Goal: Communication & Community: Answer question/provide support

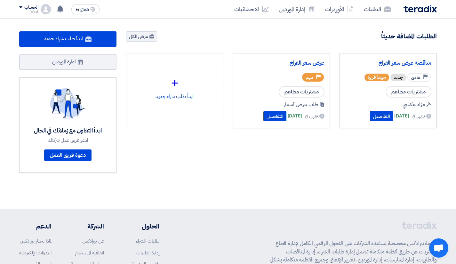
click at [24, 6] on div "الحساب" at bounding box center [28, 7] width 19 height 5
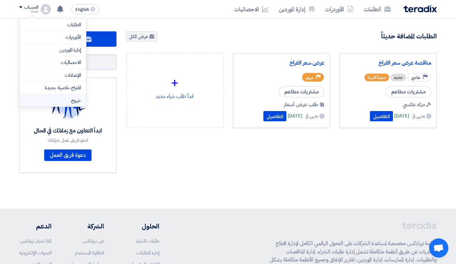
click at [72, 97] on li "خروج" at bounding box center [53, 100] width 67 height 12
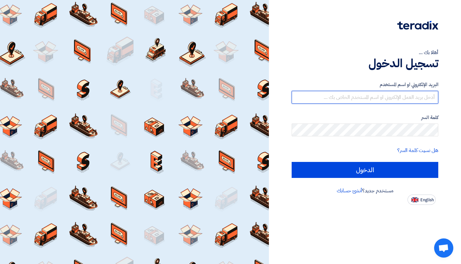
type input "oahmed@orientalweavers.com"
click at [355, 96] on input "oahmed@orientalweavers.com" at bounding box center [365, 97] width 147 height 13
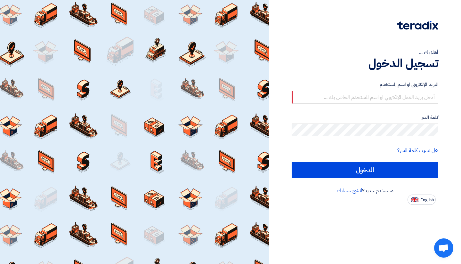
click at [341, 77] on div "البريد الإلكتروني او اسم المستخدم كلمة السر هل نسيت كلمة السر؟ الدخول" at bounding box center [365, 129] width 147 height 115
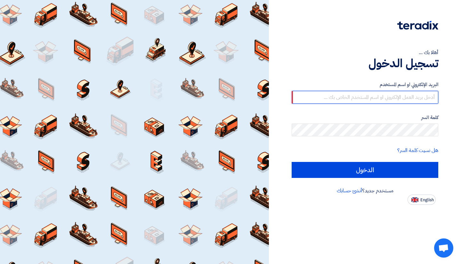
click at [340, 101] on input "text" at bounding box center [365, 97] width 147 height 13
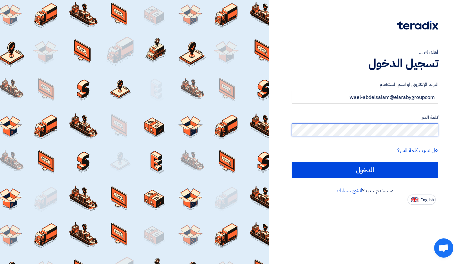
click at [292, 162] on input "الدخول" at bounding box center [365, 170] width 147 height 16
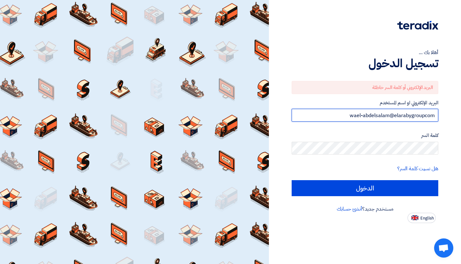
click at [424, 117] on input "wael-abdelsalam@elarabygroupcom" at bounding box center [365, 115] width 147 height 13
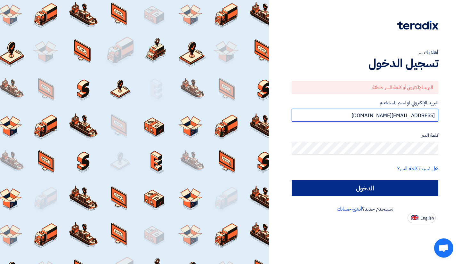
type input "wael-abdelsalam@elarabygroup.com"
click at [383, 192] on input "الدخول" at bounding box center [365, 188] width 147 height 16
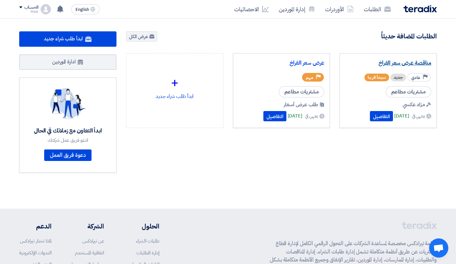
click at [402, 64] on link "مناقصة عرض سعر الفراخ" at bounding box center [388, 63] width 86 height 6
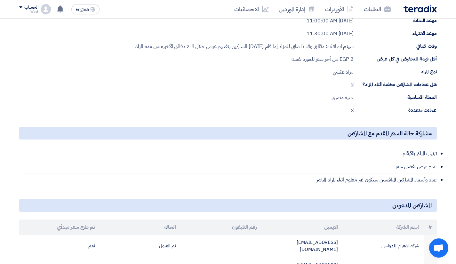
scroll to position [150, 0]
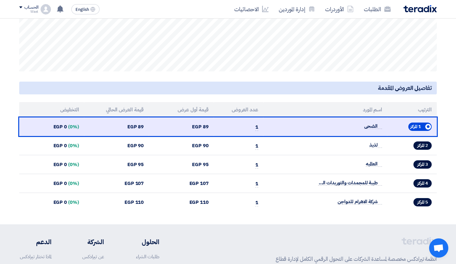
scroll to position [230, 0]
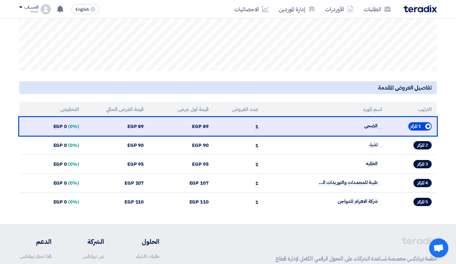
drag, startPoint x: 303, startPoint y: 116, endPoint x: 293, endPoint y: 89, distance: 28.4
click at [293, 89] on h5 "تفاصيل العروض المقدمة" at bounding box center [228, 87] width 418 height 12
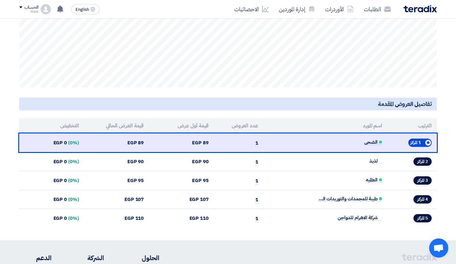
scroll to position [0, 0]
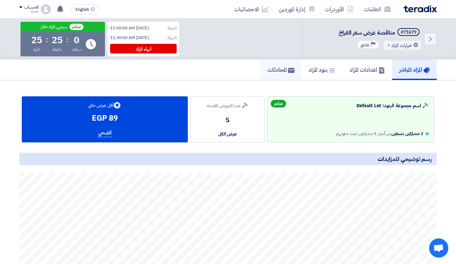
click at [275, 66] on h5 "المحادثات" at bounding box center [281, 69] width 27 height 7
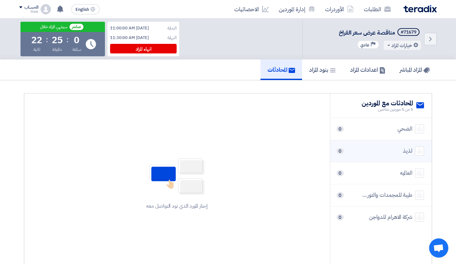
click at [397, 145] on li "لذيذ 0" at bounding box center [380, 151] width 101 height 22
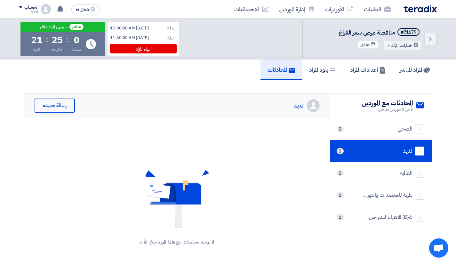
click at [283, 159] on div "لا توجد محادثات مع هذا المورد حتى الآن" at bounding box center [177, 207] width 306 height 179
click at [52, 110] on div "رسالة جديدة" at bounding box center [55, 106] width 40 height 14
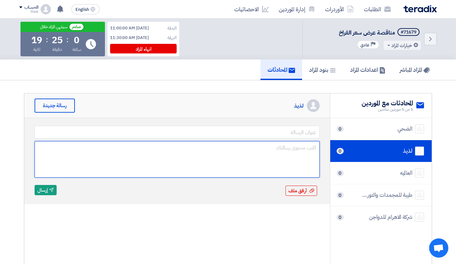
click at [182, 157] on textarea at bounding box center [177, 159] width 285 height 36
paste textarea "السلام عليكم، نشكر لكم انضمامكم لجولة المزاد، ونقدّر جديتكم ومجهودكم للوصول للم…"
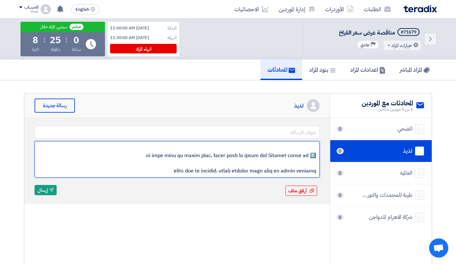
scroll to position [169, 0]
type textarea "السلام عليكم، نشكر لكم انضمامكم لجولة المزاد، ونقدّر جديتكم ومجهودكم للوصول للم…"
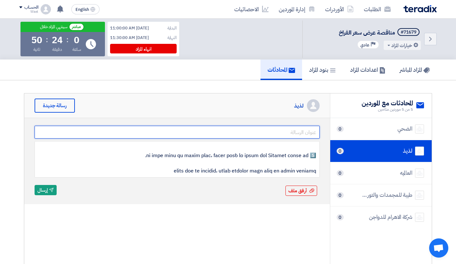
click at [269, 131] on input "text" at bounding box center [177, 132] width 285 height 13
paste input "بدأ المزاد – تعليمات نهائية للمشاركة"
type input "بدأ المزاد – تعليمات نهائية للمشاركة"
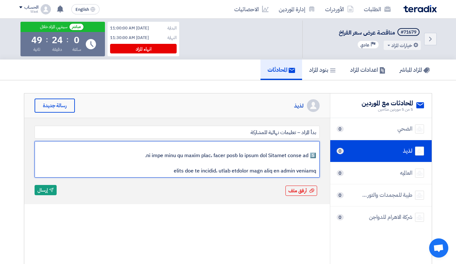
click at [240, 165] on textarea at bounding box center [177, 159] width 285 height 36
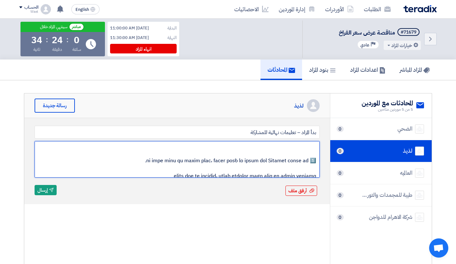
scroll to position [149, 0]
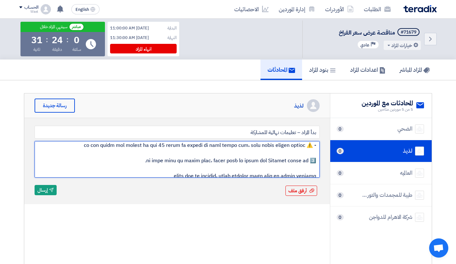
type textarea "السلام عليكم، نشكر لكم انضمامكم لجولة المزاد، ونقدّر جديتكم ومجهودكم للوصول للم…"
click at [150, 159] on textarea at bounding box center [177, 159] width 285 height 36
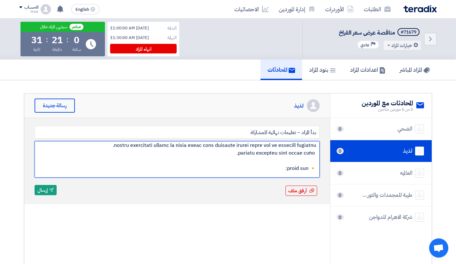
scroll to position [0, 0]
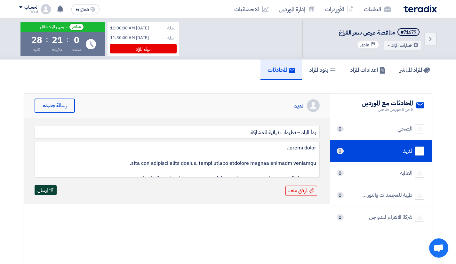
click at [49, 187] on button "Send إرسال" at bounding box center [46, 190] width 22 height 10
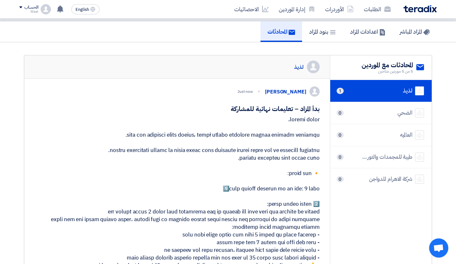
scroll to position [39, 0]
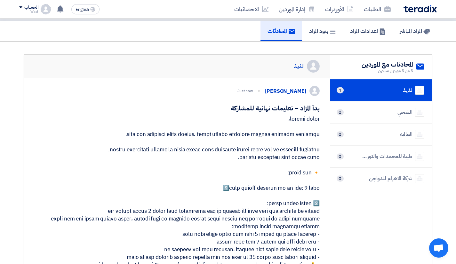
click at [305, 110] on h5 "بدأ المزاد – تعليمات نهائية للمشاركة" at bounding box center [177, 108] width 285 height 9
copy div "بدأ المزاد – تعليمات نهائية للمشاركة"
click at [389, 128] on li "العالميه 0" at bounding box center [380, 135] width 101 height 22
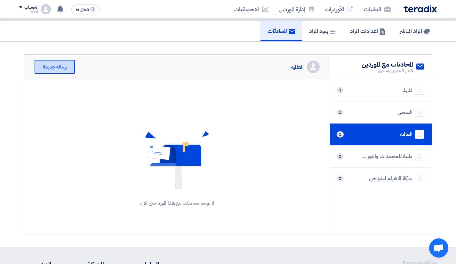
click at [61, 67] on div "رسالة جديدة" at bounding box center [55, 67] width 40 height 14
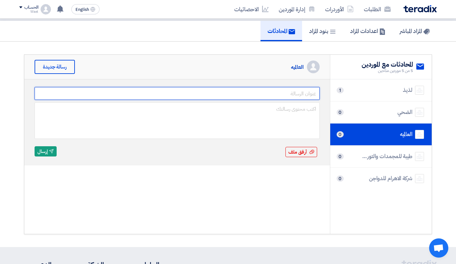
click at [262, 96] on input "text" at bounding box center [177, 93] width 285 height 13
paste input "بدأ المزاد – تعليمات نهائية للمشاركة"
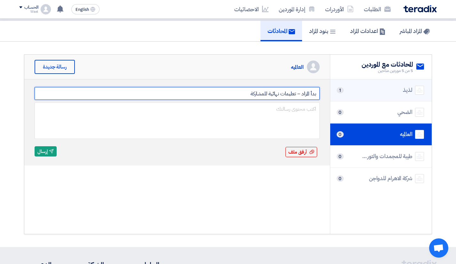
type input "بدأ المزاد – تعليمات نهائية للمشاركة"
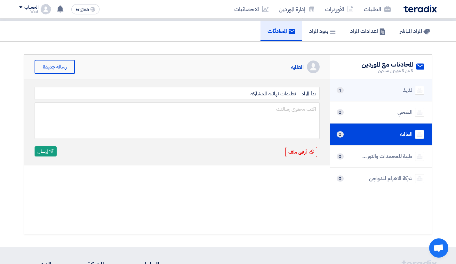
click at [383, 86] on div "لذيذ 1" at bounding box center [381, 90] width 86 height 9
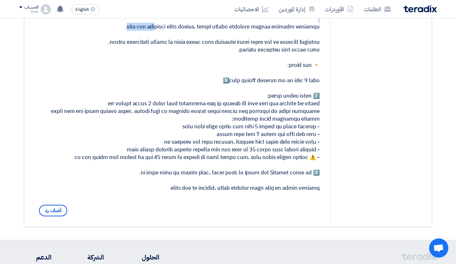
scroll to position [233, 0]
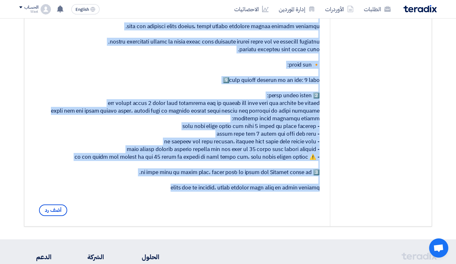
click at [182, 192] on div at bounding box center [177, 99] width 285 height 184
copy div "السلام عليكم، نشكر لكم انضمامكم لجولة المزاد، ونقدّر جديتكم ومجهودكم للوصول للم…"
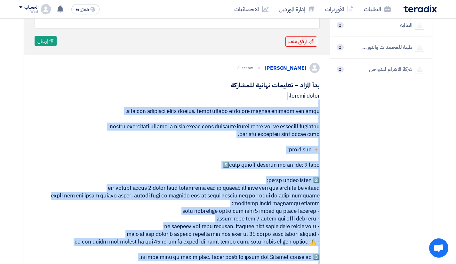
click at [237, 176] on div at bounding box center [177, 184] width 285 height 184
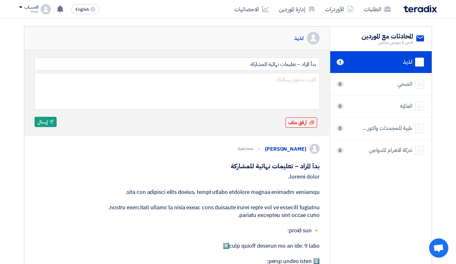
scroll to position [67, 0]
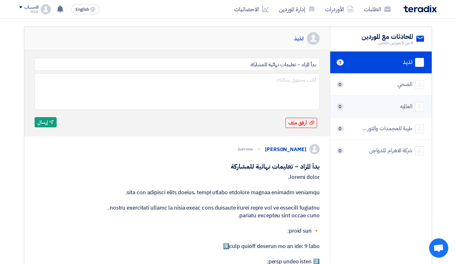
click at [398, 104] on div "العالميه 0" at bounding box center [381, 106] width 86 height 9
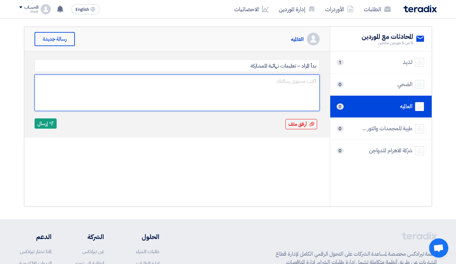
click at [272, 82] on textarea at bounding box center [177, 93] width 285 height 36
paste textarea "السلام عليكم، نشكر لكم انضمامكم لجولة المزاد، ونقدّر جديتكم ومجهودكم للوصول للم…"
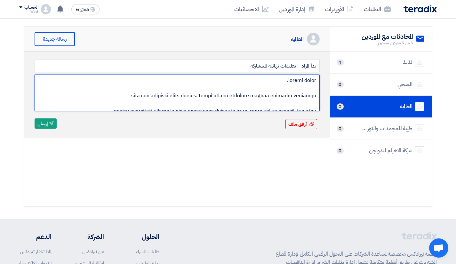
scroll to position [0, 0]
type textarea "السلام عليكم، نشكر لكم انضمامكم لجولة المزاد، ونقدّر جديتكم ومجهودكم للوصول للم…"
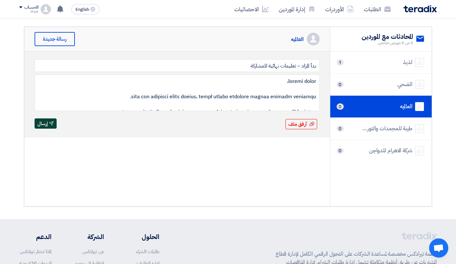
click at [53, 121] on icon "Send" at bounding box center [51, 123] width 5 height 5
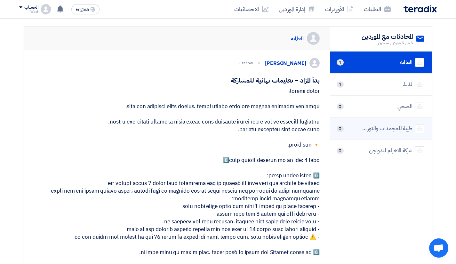
click at [382, 129] on div "طيبة للمجمدات والتوريدات العمومية" at bounding box center [386, 129] width 51 height 8
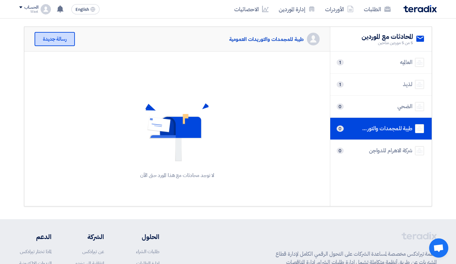
click at [61, 39] on div "رسالة جديدة" at bounding box center [55, 39] width 40 height 14
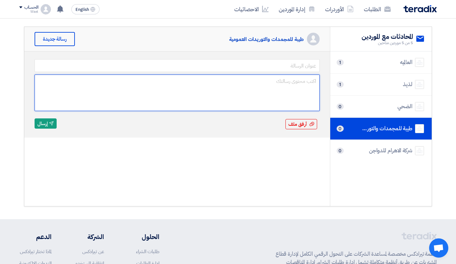
click at [189, 82] on textarea at bounding box center [177, 93] width 285 height 36
paste textarea "السلام عليكم، نشكر لكم انضمامكم لجولة المزاد، ونقدّر جديتكم ومجهودكم للوصول للم…"
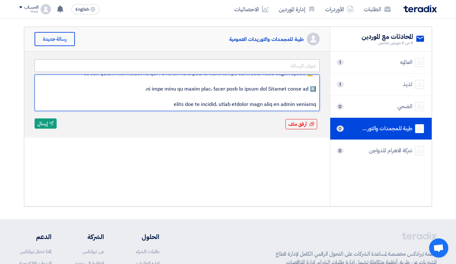
type textarea "السلام عليكم، نشكر لكم انضمامكم لجولة المزاد، ونقدّر جديتكم ومجهودكم للوصول للم…"
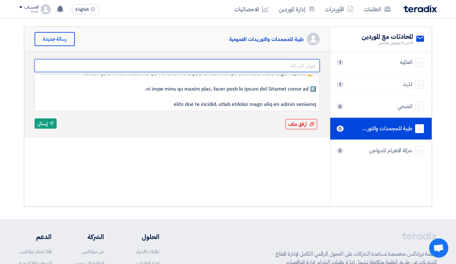
click at [312, 64] on input "text" at bounding box center [177, 65] width 285 height 13
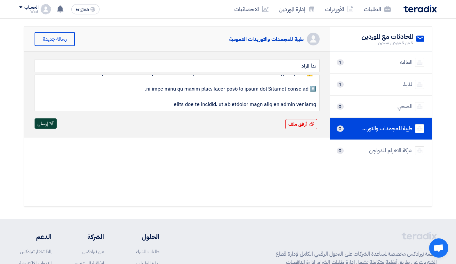
click at [53, 125] on icon "Send" at bounding box center [51, 123] width 5 height 5
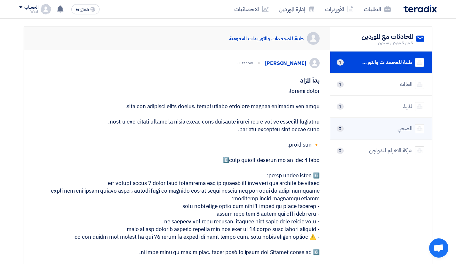
click at [382, 134] on li "الضحي 0" at bounding box center [380, 129] width 101 height 22
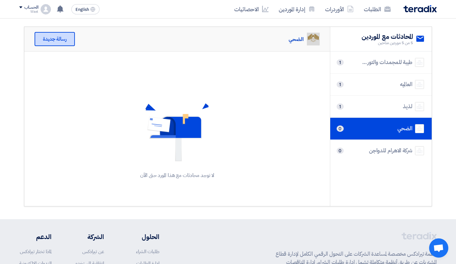
click at [69, 44] on div "رسالة جديدة" at bounding box center [55, 39] width 40 height 14
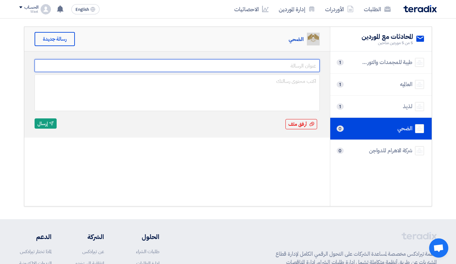
click at [189, 65] on input "text" at bounding box center [177, 65] width 285 height 13
type input "بدأ المزاد"
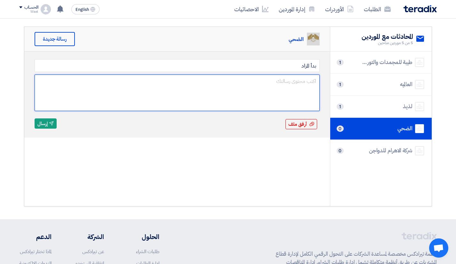
click at [173, 85] on textarea at bounding box center [177, 93] width 285 height 36
paste textarea "السلام عليكم، نشكر لكم انضمامكم لجولة المزاد، ونقدّر جديتكم ومجهودكم للوصول للم…"
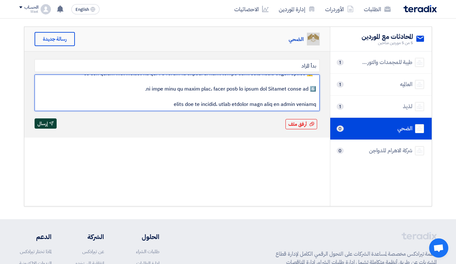
type textarea "السلام عليكم، نشكر لكم انضمامكم لجولة المزاد، ونقدّر جديتكم ومجهودكم للوصول للم…"
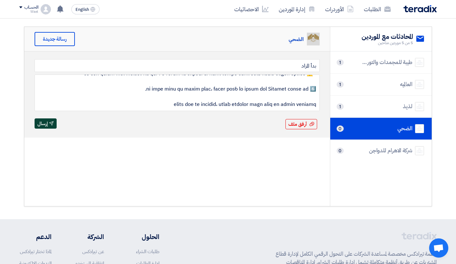
click at [47, 122] on button "Send إرسال" at bounding box center [46, 123] width 22 height 10
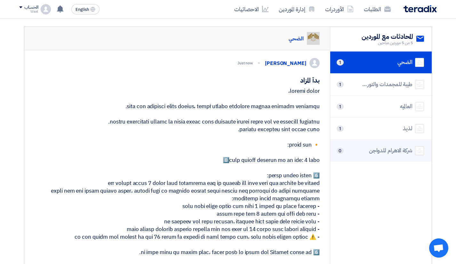
click at [388, 148] on div "شركة الاهرام للدواجن" at bounding box center [391, 151] width 44 height 8
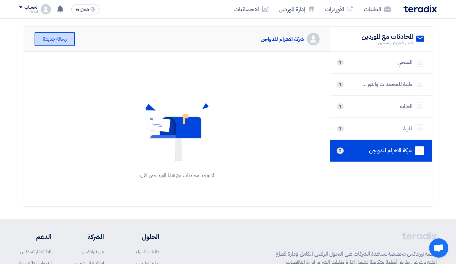
click at [62, 44] on div "رسالة جديدة" at bounding box center [55, 39] width 40 height 14
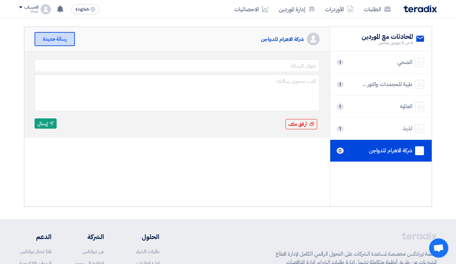
scroll to position [0, 0]
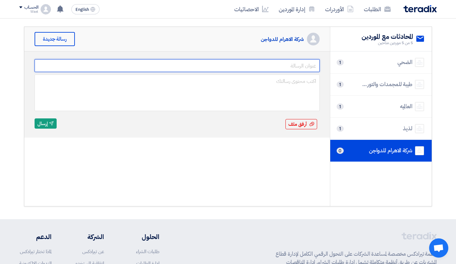
click at [163, 62] on input "text" at bounding box center [177, 65] width 285 height 13
type input "بدأ المزاد"
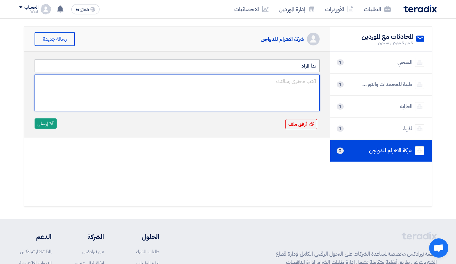
paste textarea "السلام عليكم، نشكر لكم انضمامكم لجولة المزاد، ونقدّر جديتكم ومجهودكم للوصول للم…"
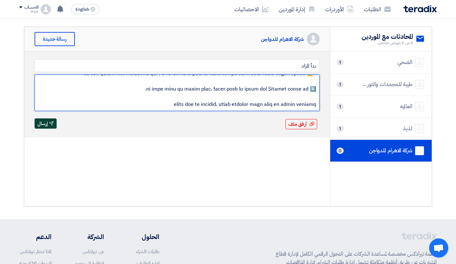
type textarea "السلام عليكم، نشكر لكم انضمامكم لجولة المزاد، ونقدّر جديتكم ومجهودكم للوصول للم…"
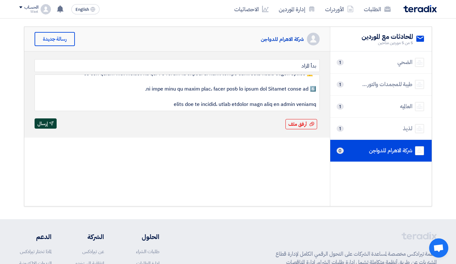
click at [49, 121] on button "Send إرسال" at bounding box center [46, 123] width 22 height 10
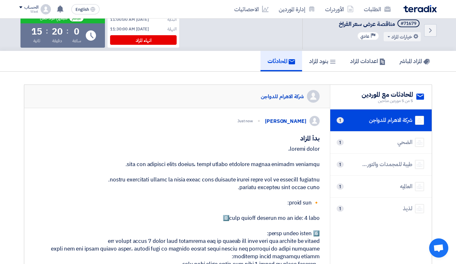
scroll to position [0, 0]
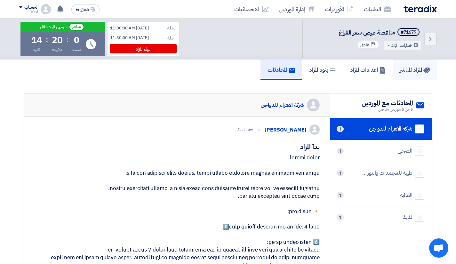
click at [399, 64] on link "المزاد المباشر" at bounding box center [415, 70] width 44 height 20
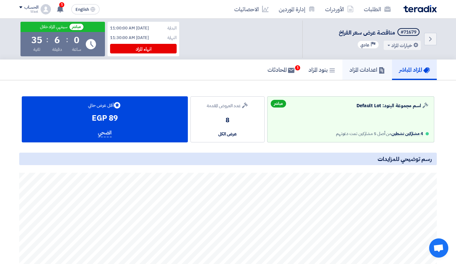
click at [361, 67] on h5 "اعدادات المزاد" at bounding box center [368, 69] width 36 height 7
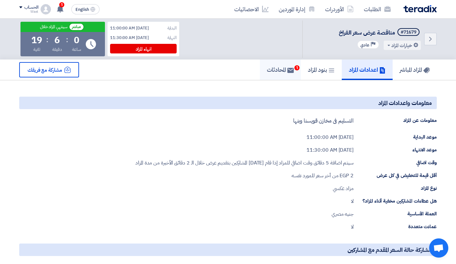
click at [278, 62] on link "المحادثات 1" at bounding box center [280, 70] width 41 height 20
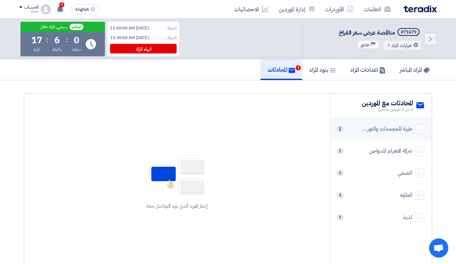
click at [378, 130] on div "طيبة للمجمدات والتوريدات العمومية" at bounding box center [386, 129] width 51 height 8
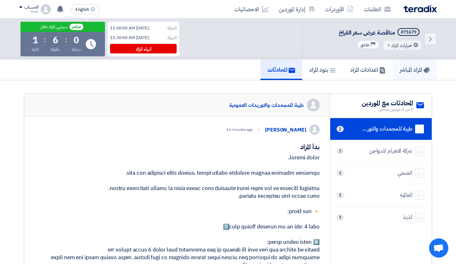
click at [416, 70] on h5 "المزاد المباشر" at bounding box center [415, 69] width 30 height 7
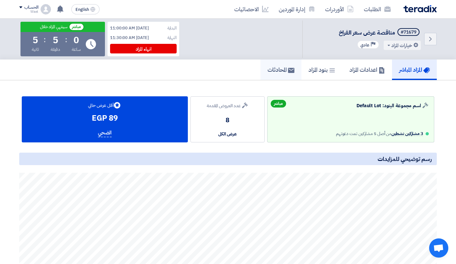
click at [270, 66] on h5 "المحادثات" at bounding box center [281, 69] width 27 height 7
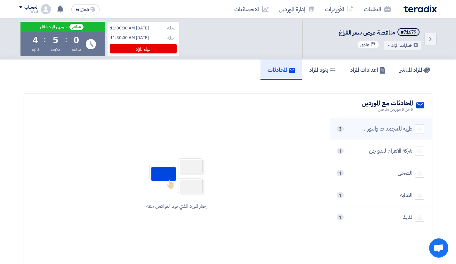
click at [381, 125] on div "طيبة للمجمدات والتوريدات العمومية" at bounding box center [386, 129] width 51 height 8
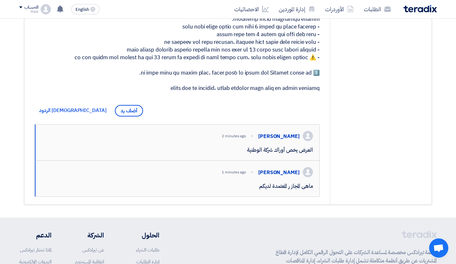
scroll to position [246, 0]
click at [115, 117] on span "أضف رد" at bounding box center [129, 111] width 28 height 12
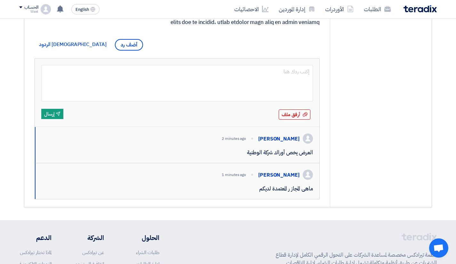
scroll to position [312, 0]
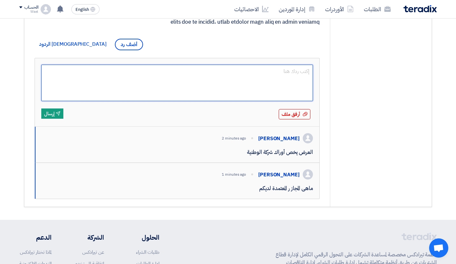
click at [226, 101] on textarea at bounding box center [177, 83] width 272 height 36
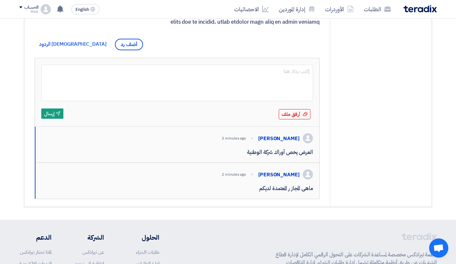
click at [226, 101] on textarea at bounding box center [177, 83] width 272 height 36
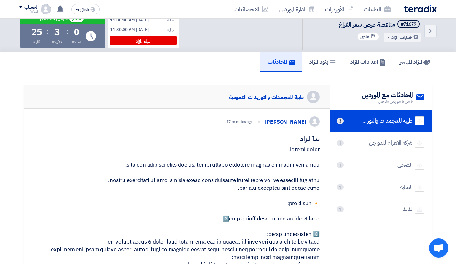
scroll to position [8, 0]
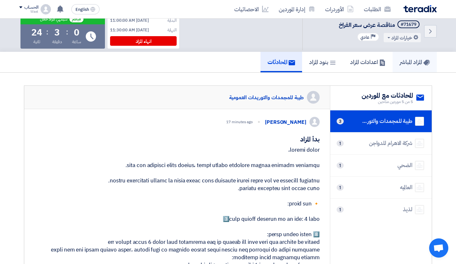
click at [416, 63] on h5 "المزاد المباشر" at bounding box center [415, 61] width 30 height 7
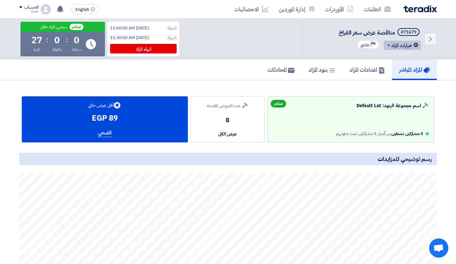
click at [388, 44] on button "خيارات المزاد" at bounding box center [402, 45] width 37 height 9
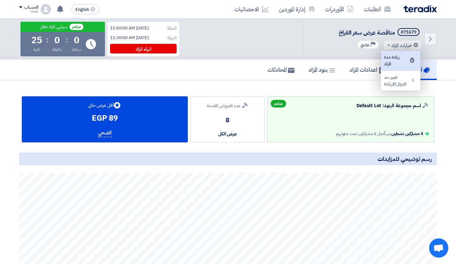
click at [401, 56] on div "زيادة مدة المزاد" at bounding box center [400, 60] width 33 height 13
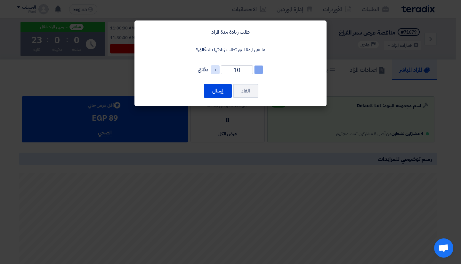
click at [261, 70] on span "-" at bounding box center [258, 69] width 9 height 9
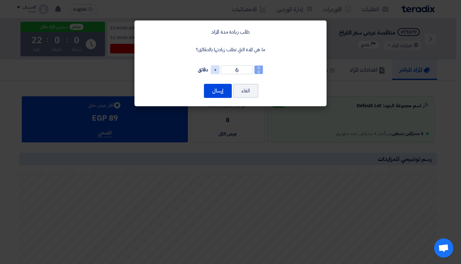
type input "5"
click at [214, 88] on button "إرسال" at bounding box center [218, 91] width 28 height 14
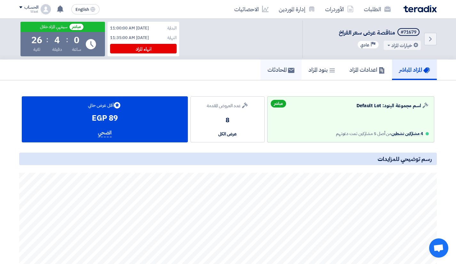
click at [283, 68] on h5 "المحادثات" at bounding box center [281, 69] width 27 height 7
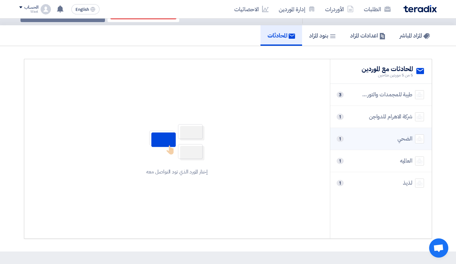
scroll to position [35, 0]
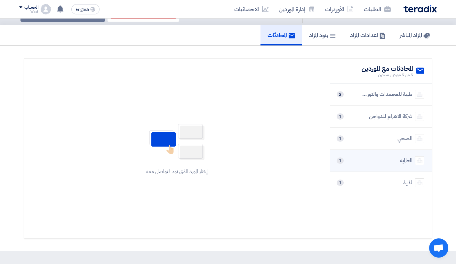
click at [399, 161] on div "العالميه 1" at bounding box center [381, 160] width 86 height 9
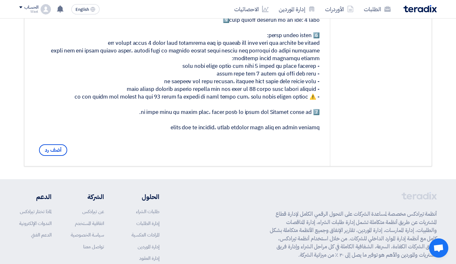
scroll to position [207, 0]
click at [57, 156] on span "أضف رد" at bounding box center [53, 150] width 28 height 12
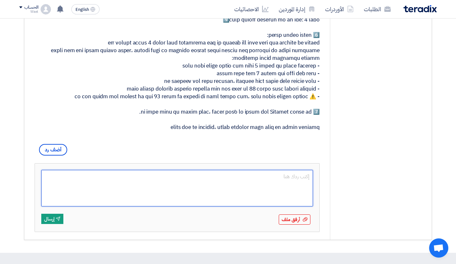
click at [185, 197] on textarea at bounding box center [177, 188] width 272 height 36
paste textarea "عزيزي المورد، لاحظنا إنك ماقدمتش أي عروض جديدة من بعد العرض الأول اللي تم تقديم…"
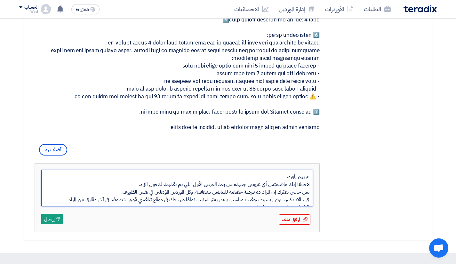
scroll to position [28, 0]
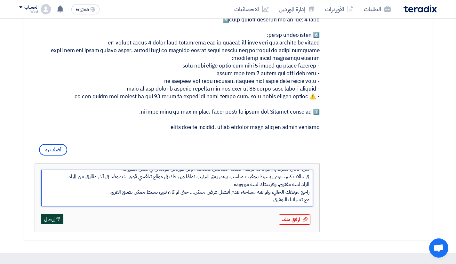
type textarea "عزيزي المورد، لاحظنا إنك ماقدمتش أي عروض جديدة من بعد العرض الأول اللي تم تقديم…"
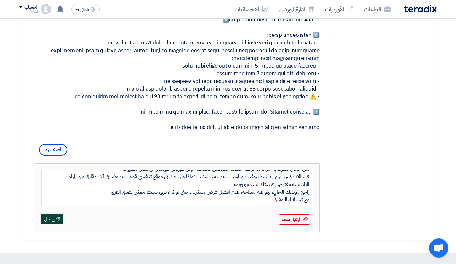
click at [56, 224] on button "Send إرسال" at bounding box center [52, 219] width 22 height 10
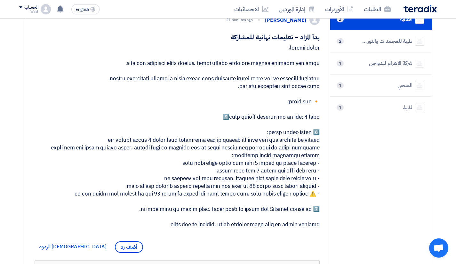
scroll to position [101, 0]
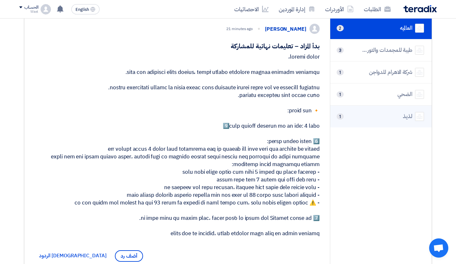
click at [392, 120] on div "لذيذ 1" at bounding box center [381, 116] width 86 height 9
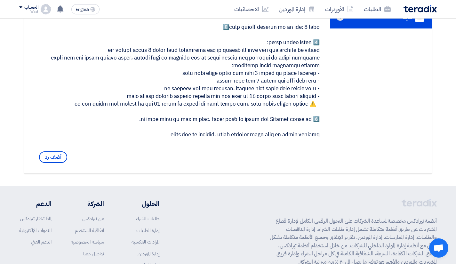
scroll to position [202, 0]
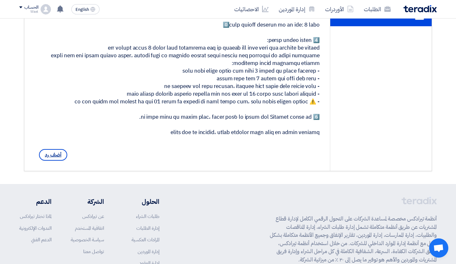
click at [65, 161] on span "أضف رد" at bounding box center [53, 155] width 28 height 12
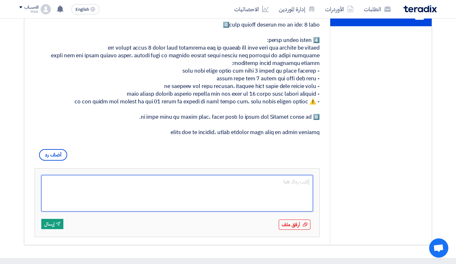
click at [157, 192] on textarea at bounding box center [177, 193] width 272 height 36
paste textarea "عزيزي المورد، لاحظنا إنك ماقدمتش أي عروض جديدة من بعد العرض الأول اللي تم تقديم…"
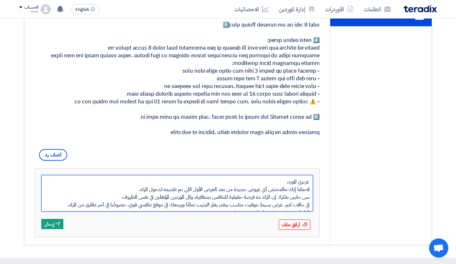
scroll to position [28, 0]
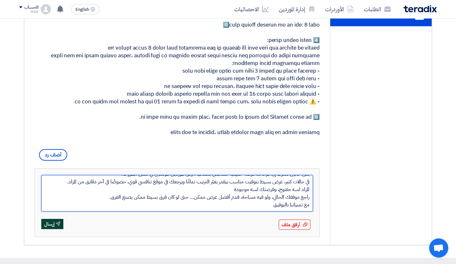
type textarea "عزيزي المورد، لاحظنا إنك ماقدمتش أي عروض جديدة من بعد العرض الأول اللي تم تقديم…"
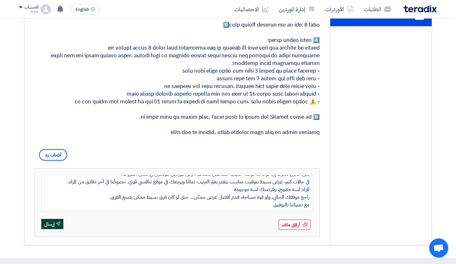
click at [53, 229] on button "Send إرسال" at bounding box center [52, 224] width 22 height 10
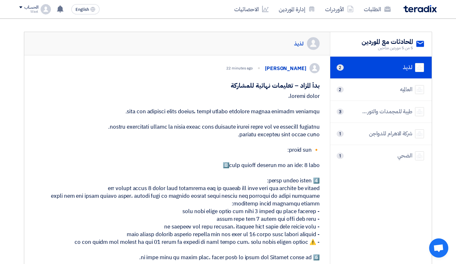
scroll to position [0, 0]
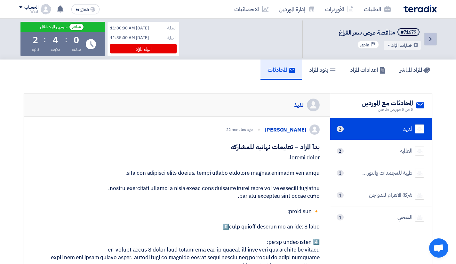
click at [433, 33] on link "Back" at bounding box center [430, 39] width 13 height 13
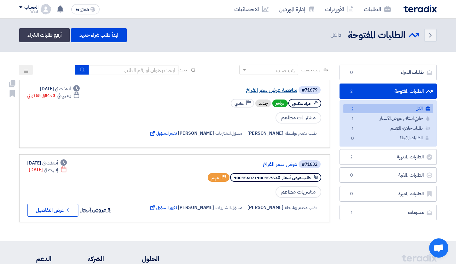
click at [262, 92] on link "مناقصة عرض سعر الفراخ" at bounding box center [233, 90] width 128 height 6
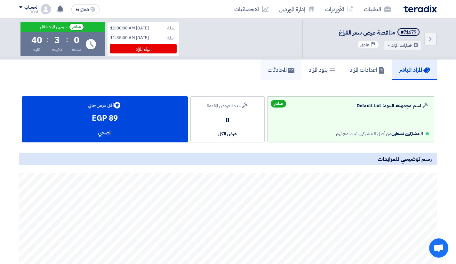
click at [279, 72] on h5 "المحادثات" at bounding box center [281, 69] width 27 height 7
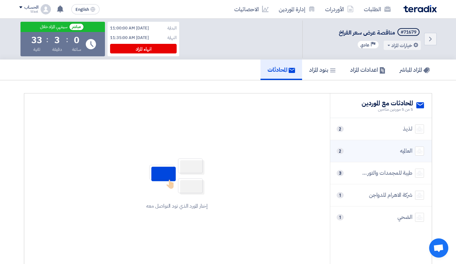
click at [392, 142] on li "العالميه 2" at bounding box center [380, 151] width 101 height 22
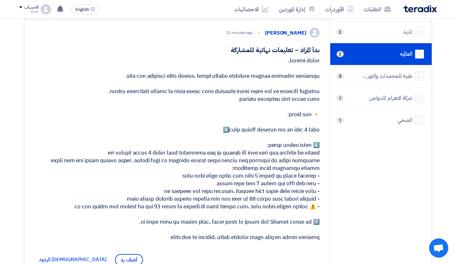
scroll to position [64, 0]
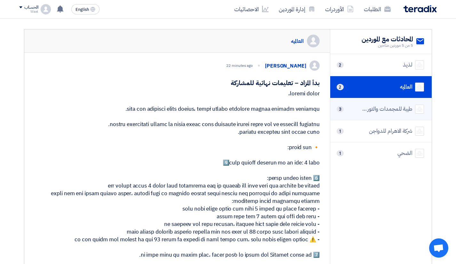
click at [382, 110] on div "طيبة للمجمدات والتوريدات العمومية" at bounding box center [386, 109] width 51 height 8
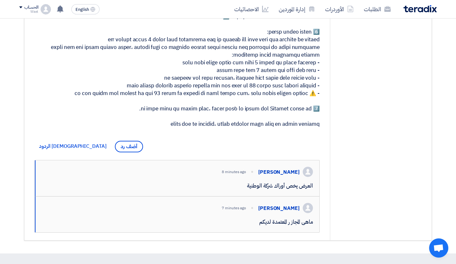
scroll to position [229, 0]
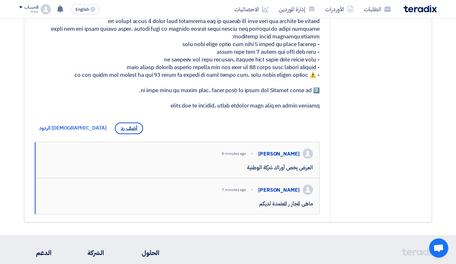
click at [115, 134] on span "أضف رد" at bounding box center [129, 129] width 28 height 12
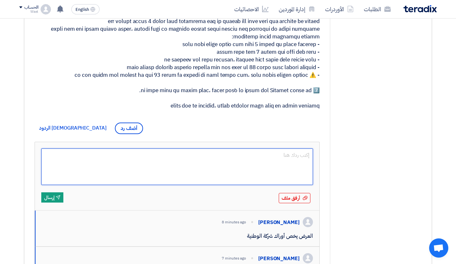
click at [199, 180] on textarea at bounding box center [177, 167] width 272 height 36
type textarea "تم"
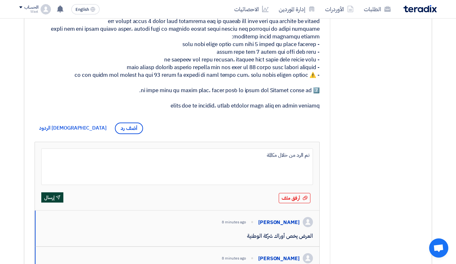
type textarea "تم الرد من خلال مكالمة"
click at [54, 203] on button "Send إرسال" at bounding box center [52, 197] width 22 height 10
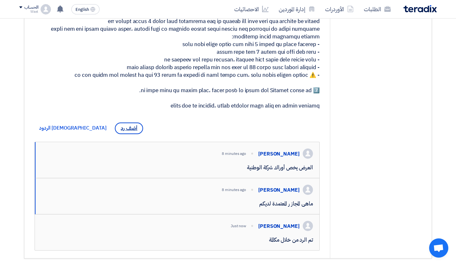
click at [115, 134] on span "أضف رد" at bounding box center [129, 129] width 28 height 12
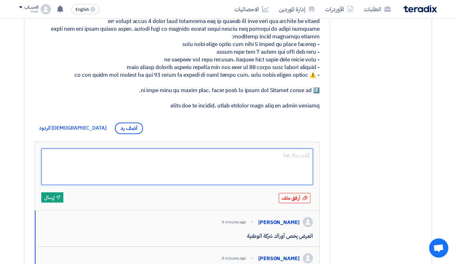
click at [152, 184] on textarea at bounding box center [177, 167] width 272 height 36
paste textarea "عزيزي المورد، لاحظنا إنك ماقدمتش أي عروض جديدة من بعد العرض الأول اللي تم تقديم…"
type textarea "عزيزي المورد، لاحظنا إنك ماقدمتش أي عروض جديدة من بعد العرض الأول اللي تم تقديم…"
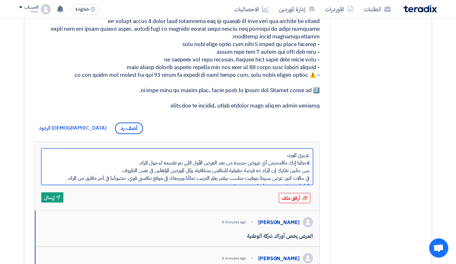
scroll to position [224, 0]
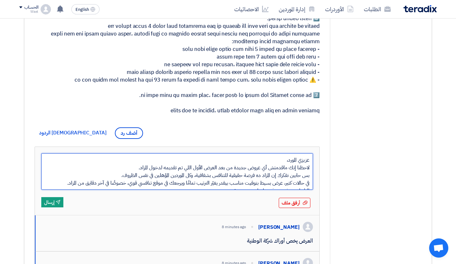
click at [145, 184] on textarea "عزيزي المورد، لاحظنا إنك ماقدمتش أي عروض جديدة من بعد العرض الأول اللي تم تقديم…" at bounding box center [177, 171] width 272 height 36
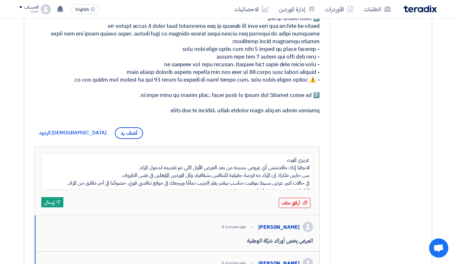
scroll to position [31, 0]
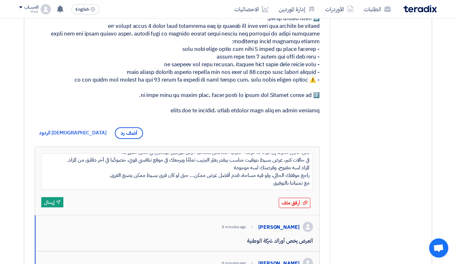
drag, startPoint x: 145, startPoint y: 184, endPoint x: 204, endPoint y: 186, distance: 58.9
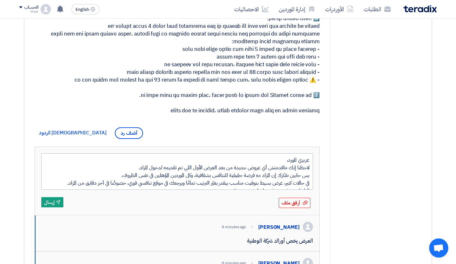
click at [142, 184] on textarea "عزيزي المورد، لاحظنا إنك ماقدمتش أي عروض جديدة من بعد العرض الأول اللي تم تقديم…" at bounding box center [177, 171] width 272 height 36
drag, startPoint x: 142, startPoint y: 184, endPoint x: 230, endPoint y: 184, distance: 88.0
click at [230, 184] on textarea "عزيزي المورد، لاحظنا إنك ماقدمتش أي عروض جديدة من بعد العرض الأول اللي تم تقديم…" at bounding box center [177, 171] width 272 height 36
type textarea "عزيزي المورد، لاحظنا إنك ماقدمتش أي عروض جديدة. بس حابين نفكرك إن المزاد ده فرص…"
click at [51, 207] on button "Send إرسال" at bounding box center [52, 202] width 22 height 10
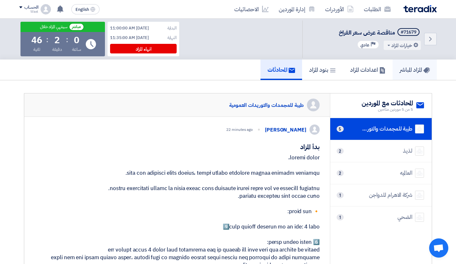
click at [418, 66] on h5 "المزاد المباشر" at bounding box center [415, 69] width 30 height 7
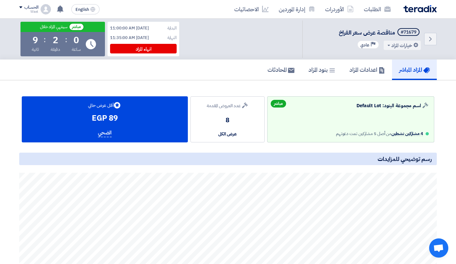
scroll to position [28, 0]
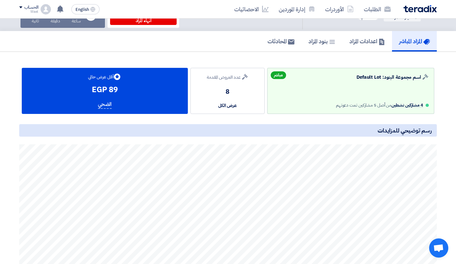
click at [276, 118] on app-buyer-bid "Auction Lot اسم مجموعة البنود: Default Lot 4 مشاركين نشطين من أصل 5 مشاركين تمت…" at bounding box center [228, 240] width 418 height 345
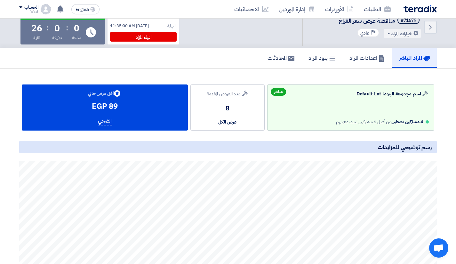
scroll to position [0, 0]
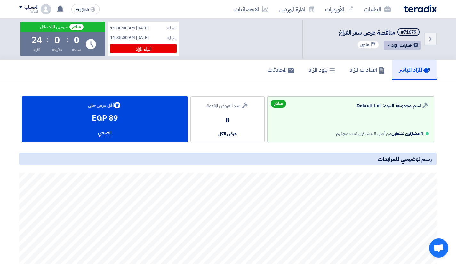
click at [387, 47] on button "خيارات المزاد" at bounding box center [402, 45] width 37 height 9
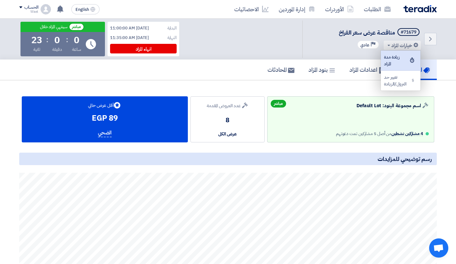
click at [395, 56] on div "زيادة مدة المزاد" at bounding box center [400, 60] width 33 height 13
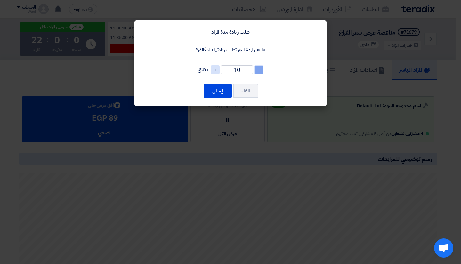
click at [260, 71] on span "-" at bounding box center [258, 69] width 9 height 9
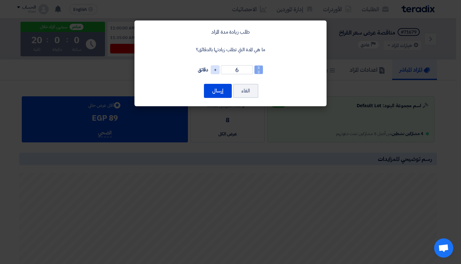
type input "5"
click at [217, 91] on button "إرسال" at bounding box center [218, 91] width 28 height 14
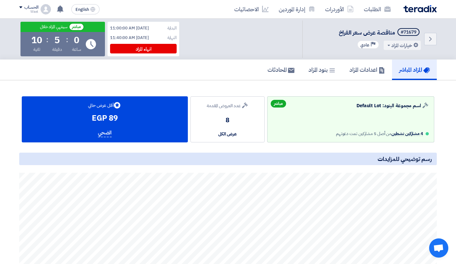
click at [226, 154] on h5 "رسم توضيحي للمزايدات" at bounding box center [228, 159] width 418 height 12
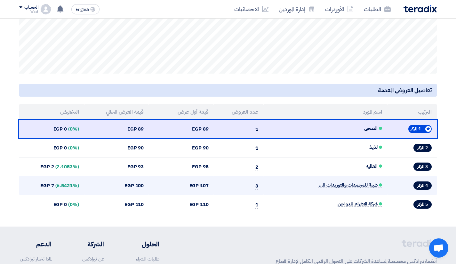
scroll to position [226, 0]
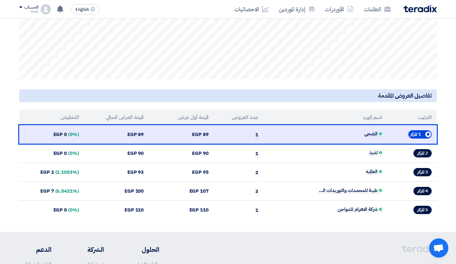
scroll to position [215, 0]
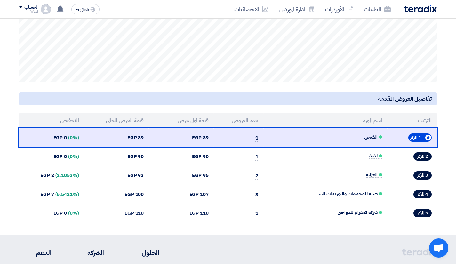
click at [428, 121] on th "الترتيب" at bounding box center [412, 120] width 50 height 15
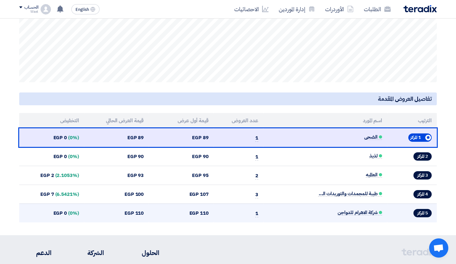
drag, startPoint x: 428, startPoint y: 121, endPoint x: 47, endPoint y: 218, distance: 393.1
click at [47, 218] on table "الترتيب اسم المورد عدد العروض قيمة أول عرض قيمة العرض الحالي التخفيض [STREET_AD…" at bounding box center [228, 167] width 418 height 109
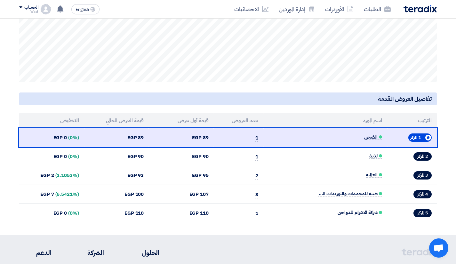
click at [181, 223] on section "Auction Lot اسم مجموعة البنود: Default Lot منتهي Bids submitted عدد العروض المق…" at bounding box center [228, 49] width 456 height 374
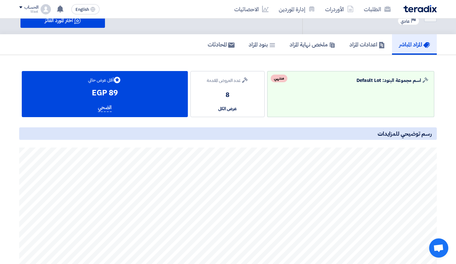
scroll to position [0, 0]
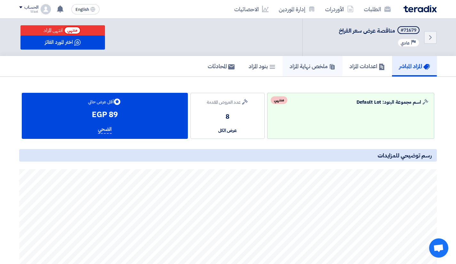
click at [311, 68] on h5 "ملخص نهاية المزاد" at bounding box center [313, 65] width 46 height 7
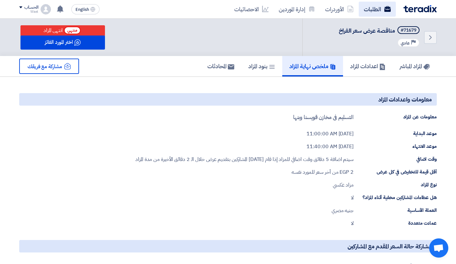
click at [377, 8] on link "الطلبات" at bounding box center [377, 9] width 37 height 15
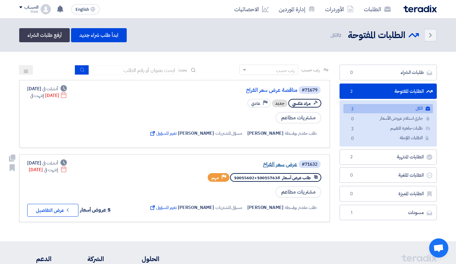
click at [285, 164] on link "عرض سعر الفراخ" at bounding box center [233, 165] width 128 height 6
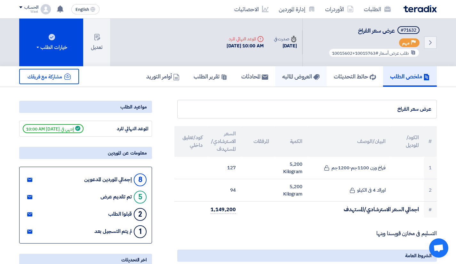
click at [297, 73] on h5 "العروض الماليه" at bounding box center [300, 76] width 37 height 7
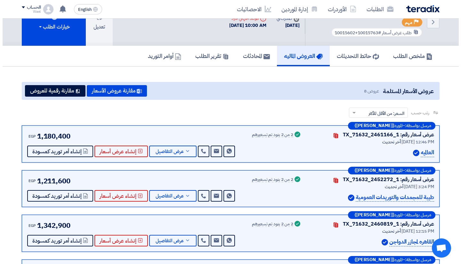
scroll to position [18, 0]
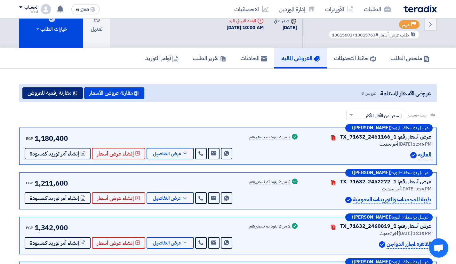
click at [60, 87] on button "مقارنة رقمية للعروض" at bounding box center [52, 93] width 61 height 12
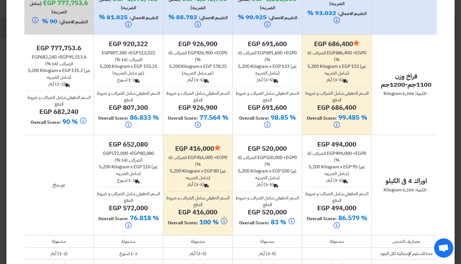
scroll to position [90, 0]
click at [350, 54] on div "egp 686,400 + egp 0 الضرائب (0 %)" at bounding box center [337, 56] width 64 height 13
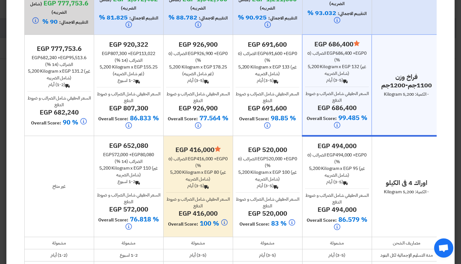
click at [270, 85] on div "egp 691,600 egp 691,600 + egp 0 الضرائب (0 %) 5,200 Kilogram x egp 133 (غير شام…" at bounding box center [268, 85] width 64 height 91
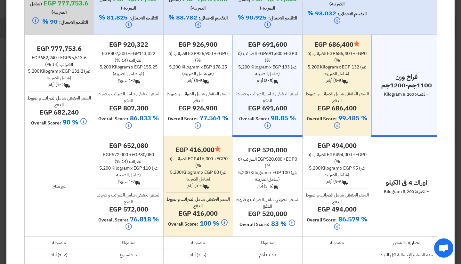
click at [279, 170] on span "egp 100" at bounding box center [280, 172] width 17 height 7
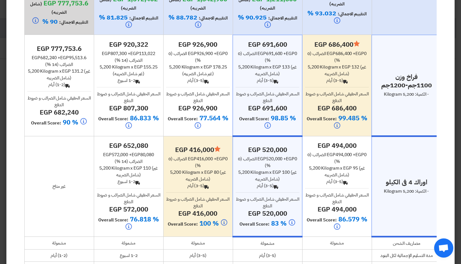
click at [203, 167] on div "egp 416,000 + egp 0 الضرائب (0 %)" at bounding box center [198, 162] width 64 height 13
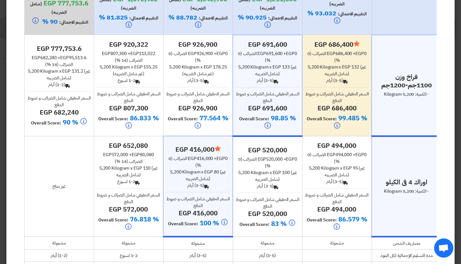
click at [323, 100] on div "السعر الحقيقي شامل الضرائب و ضروط الدفع egp 686,400" at bounding box center [337, 102] width 64 height 22
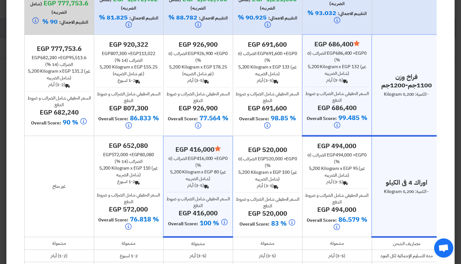
click at [219, 175] on span "egp 80" at bounding box center [211, 172] width 14 height 7
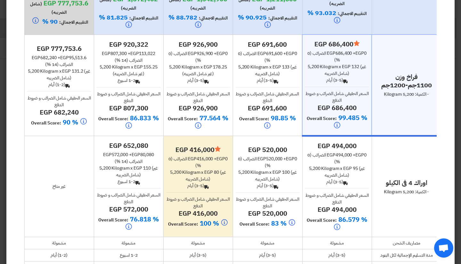
click at [330, 94] on span "السعر الحقيقي شامل الضرائب و ضروط الدفع" at bounding box center [336, 96] width 63 height 13
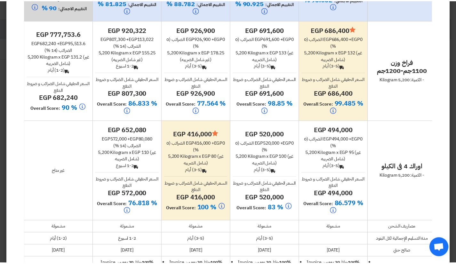
scroll to position [0, 0]
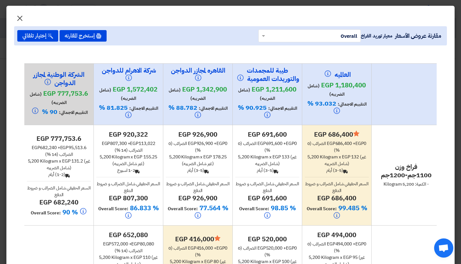
click at [24, 13] on span "×" at bounding box center [20, 17] width 8 height 19
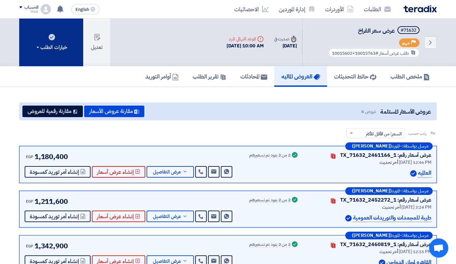
click at [34, 47] on button "خيارات الطلب" at bounding box center [51, 43] width 64 height 48
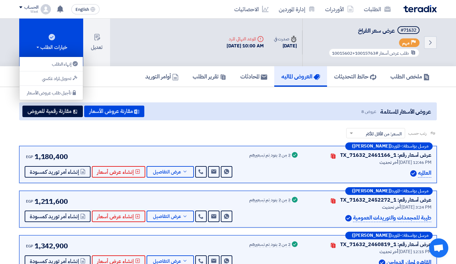
click at [207, 102] on div "عروض الأسعار المستلمة عروض 8 مقارنة عروض الأسعار مقارنة رقمية للعروض" at bounding box center [228, 111] width 418 height 18
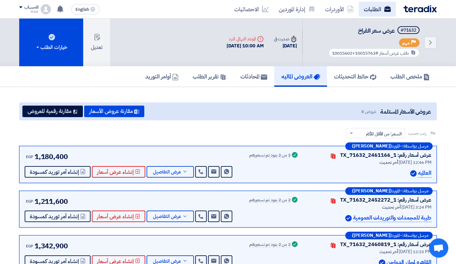
click at [377, 9] on link "الطلبات" at bounding box center [377, 9] width 37 height 15
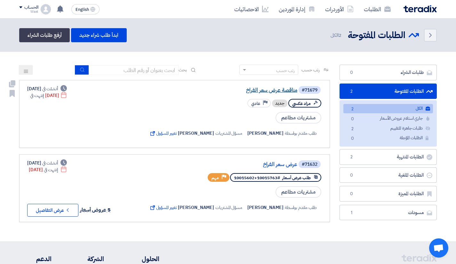
click at [263, 91] on link "مناقصة عرض سعر الفراخ" at bounding box center [233, 90] width 128 height 6
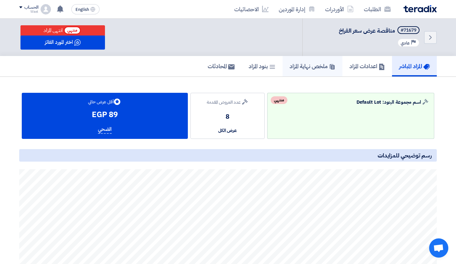
click at [309, 67] on h5 "ملخص نهاية المزاد" at bounding box center [313, 65] width 46 height 7
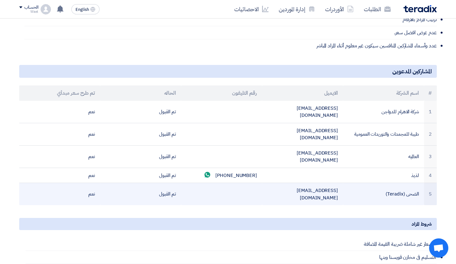
scroll to position [245, 0]
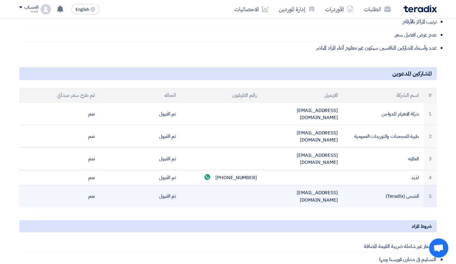
click at [395, 185] on td "الضحى (Teradix)" at bounding box center [383, 196] width 81 height 22
click at [359, 185] on td "الضحى (Teradix)" at bounding box center [383, 196] width 81 height 22
click at [325, 185] on td "sp1@teradix.com" at bounding box center [302, 196] width 81 height 22
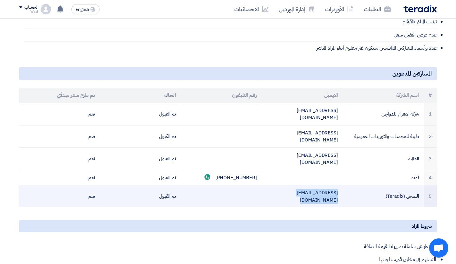
click at [325, 185] on td "sp1@teradix.com" at bounding box center [302, 196] width 81 height 22
click at [280, 185] on td "sp1@teradix.com" at bounding box center [302, 196] width 81 height 22
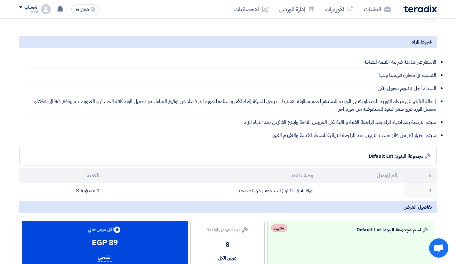
scroll to position [426, 0]
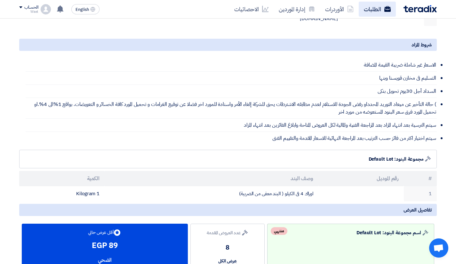
click at [373, 14] on link "الطلبات" at bounding box center [377, 9] width 37 height 15
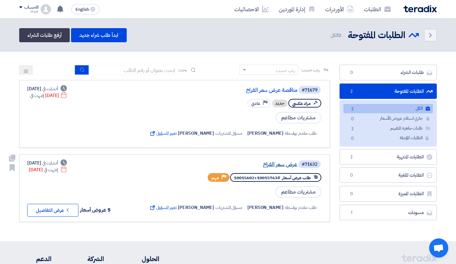
click at [279, 164] on link "عرض سعر الفراخ" at bounding box center [233, 165] width 128 height 6
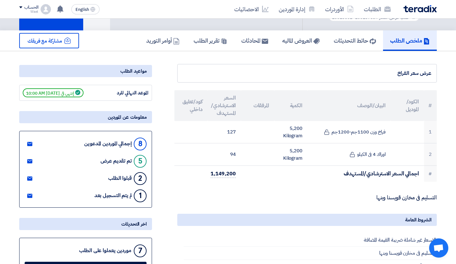
scroll to position [36, 0]
click at [204, 35] on link "تقرير الطلب" at bounding box center [211, 40] width 48 height 20
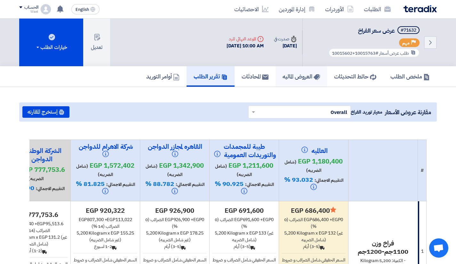
click at [307, 73] on h5 "العروض الماليه" at bounding box center [301, 76] width 37 height 7
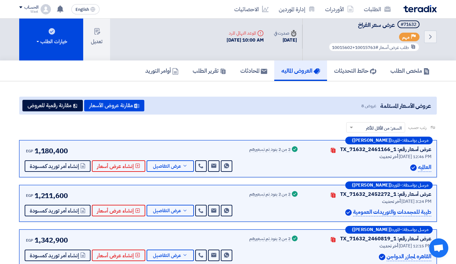
scroll to position [5, 0]
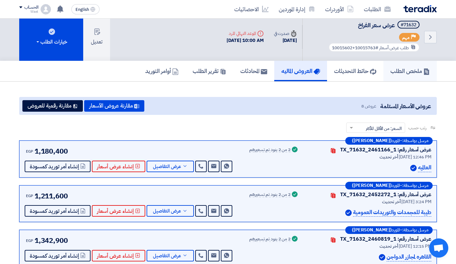
click at [412, 67] on h5 "ملخص الطلب" at bounding box center [410, 70] width 39 height 7
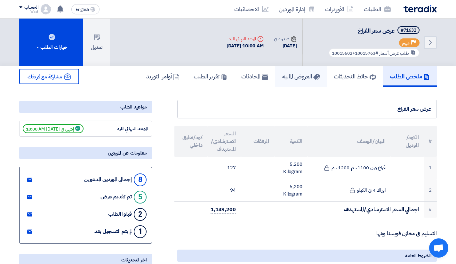
click at [291, 73] on h5 "العروض الماليه" at bounding box center [300, 76] width 37 height 7
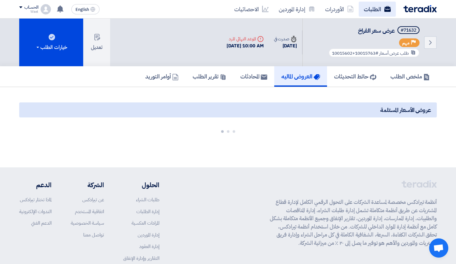
click at [364, 10] on link "الطلبات" at bounding box center [377, 9] width 37 height 15
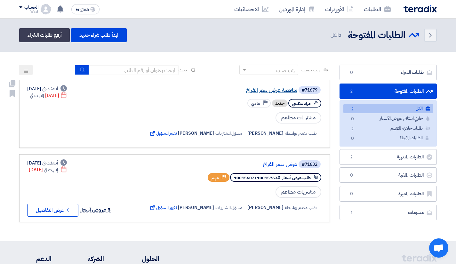
click at [265, 90] on link "مناقصة عرض سعر الفراخ" at bounding box center [233, 90] width 128 height 6
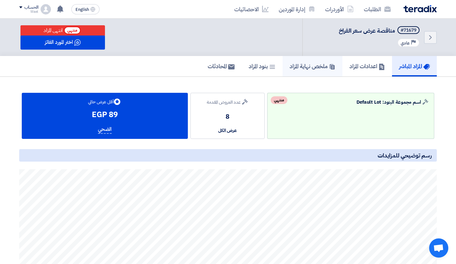
click at [297, 66] on h5 "ملخص نهاية المزاد" at bounding box center [313, 65] width 46 height 7
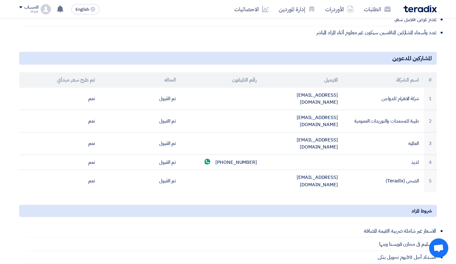
scroll to position [260, 0]
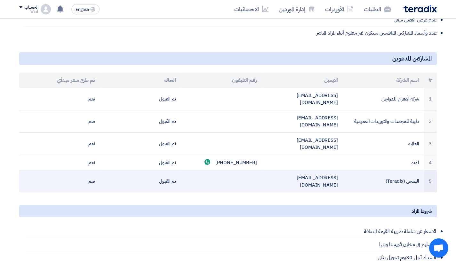
click at [315, 170] on td "sp1@teradix.com" at bounding box center [302, 181] width 81 height 22
click at [313, 170] on td "sp1@teradix.com" at bounding box center [302, 181] width 81 height 22
copy tr "sp1@teradix.com"
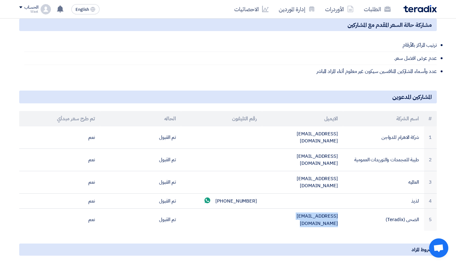
scroll to position [221, 0]
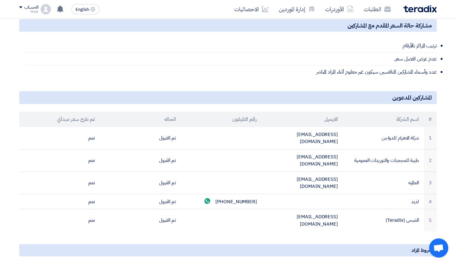
click at [17, 12] on div "الطلبات الأوردرات إدارة الموردين الاحصائيات English EN 1 hours ago" at bounding box center [227, 9] width 427 height 18
click at [25, 10] on div "الحساب" at bounding box center [31, 7] width 14 height 5
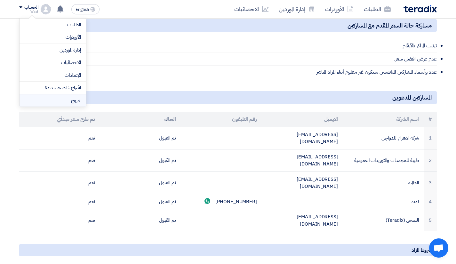
click at [81, 99] on li "خروج" at bounding box center [53, 100] width 67 height 12
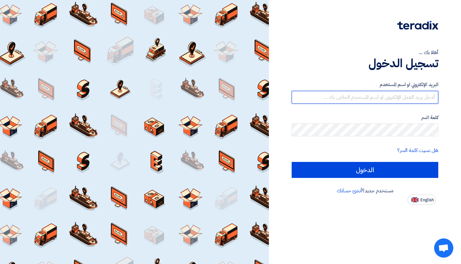
type input "wael-abdelsalam@elarabygroup.com"
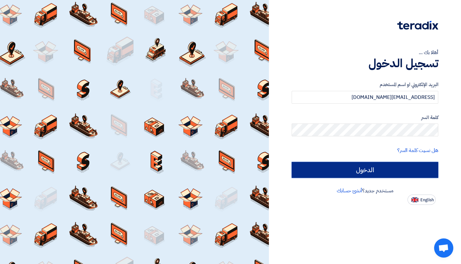
click at [369, 166] on input "الدخول" at bounding box center [365, 170] width 147 height 16
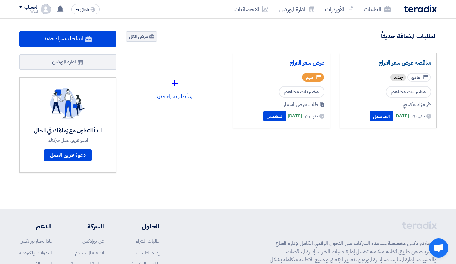
click at [398, 64] on link "مناقصة عرض سعر الفراخ" at bounding box center [388, 63] width 86 height 6
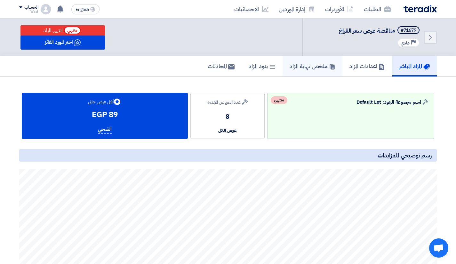
click at [291, 67] on h5 "ملخص نهاية المزاد" at bounding box center [313, 65] width 46 height 7
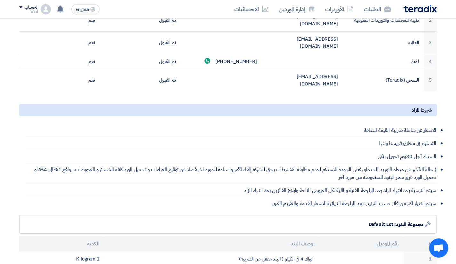
scroll to position [311, 0]
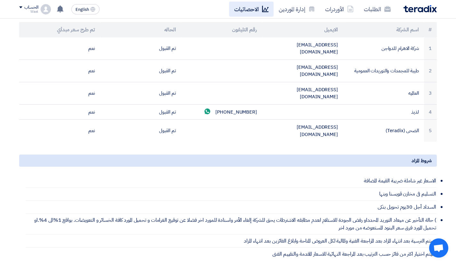
click at [248, 14] on link "الاحصائيات" at bounding box center [251, 9] width 44 height 15
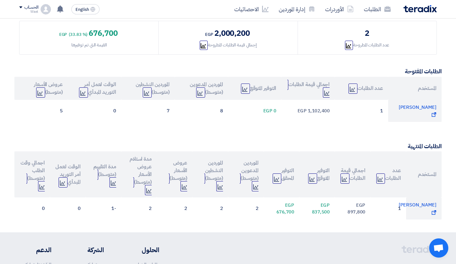
scroll to position [109, 0]
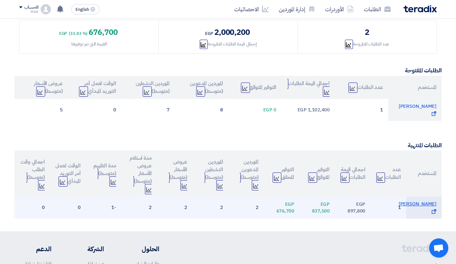
click at [430, 204] on span "Wael Abdelsalam Show Projects" at bounding box center [418, 207] width 38 height 14
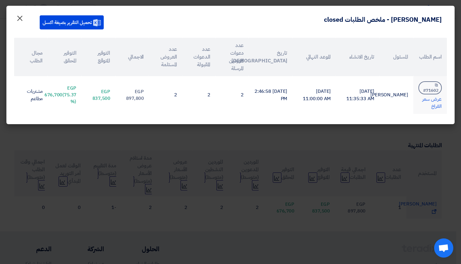
click at [21, 16] on span "×" at bounding box center [20, 17] width 8 height 19
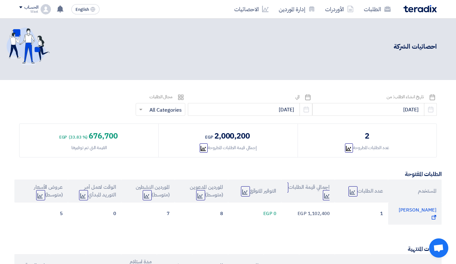
scroll to position [0, 0]
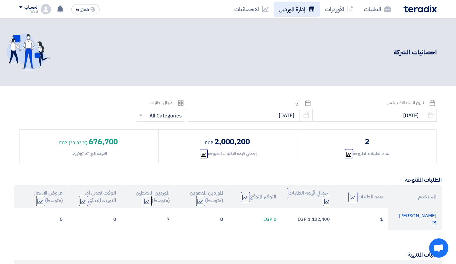
click at [306, 15] on link "إدارة الموردين" at bounding box center [297, 9] width 46 height 15
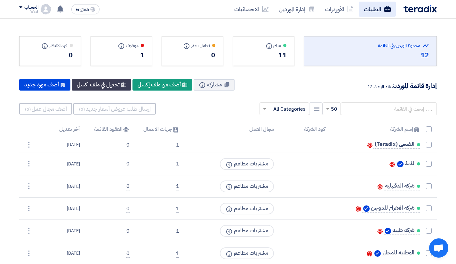
click at [373, 5] on link "الطلبات" at bounding box center [377, 9] width 37 height 15
